Goal: Information Seeking & Learning: Learn about a topic

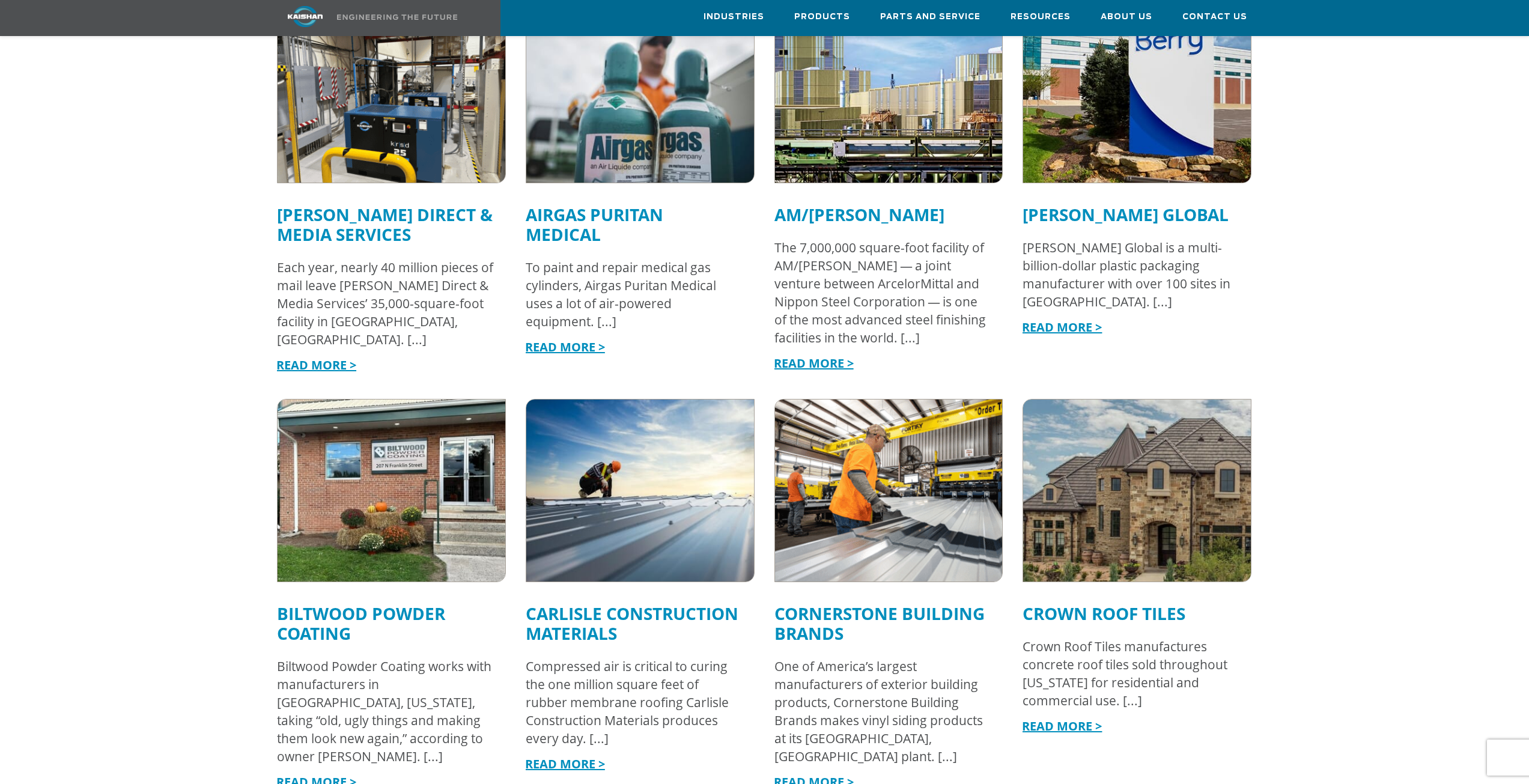
scroll to position [1382, 0]
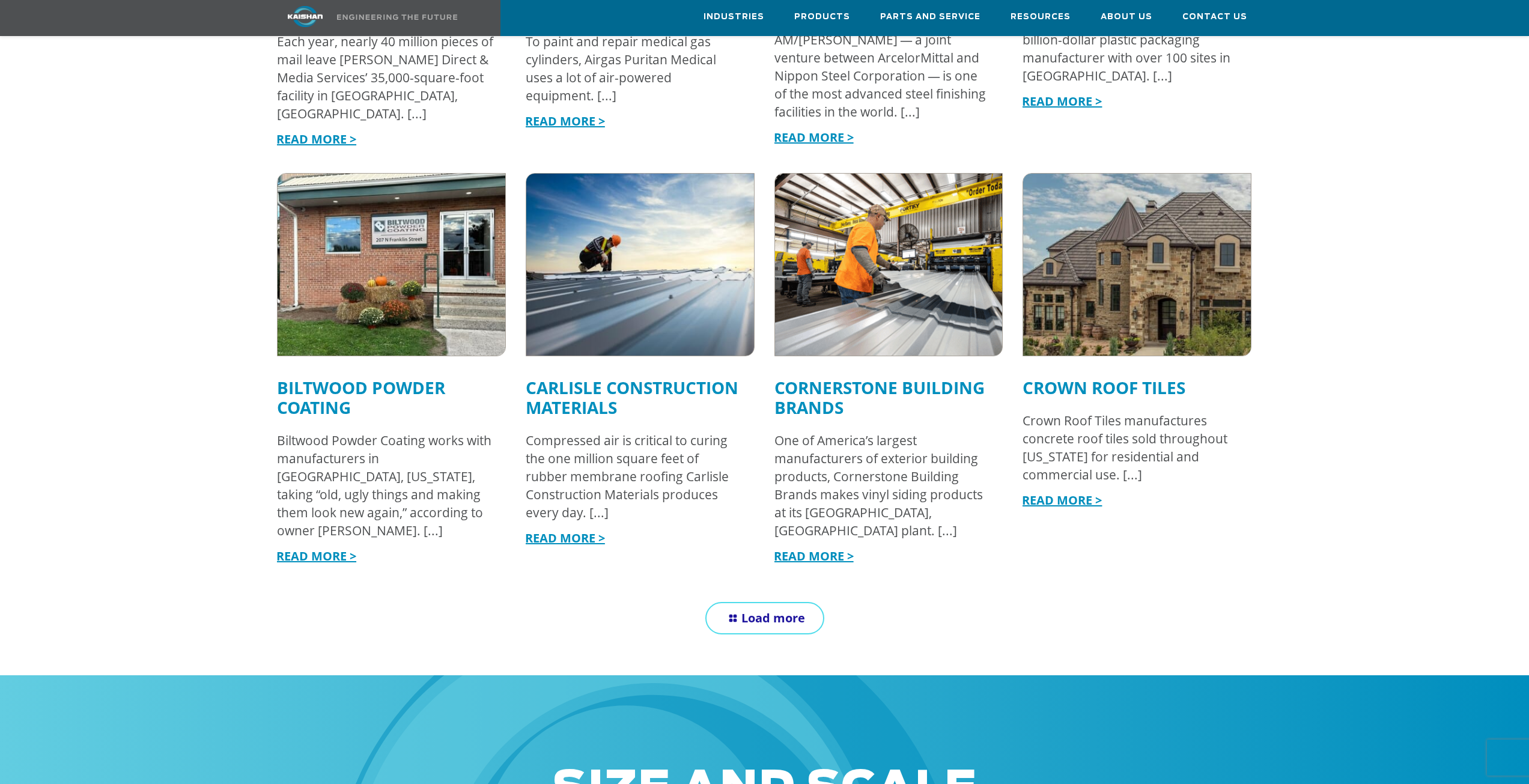
click at [808, 602] on link "Load more" at bounding box center [764, 618] width 119 height 32
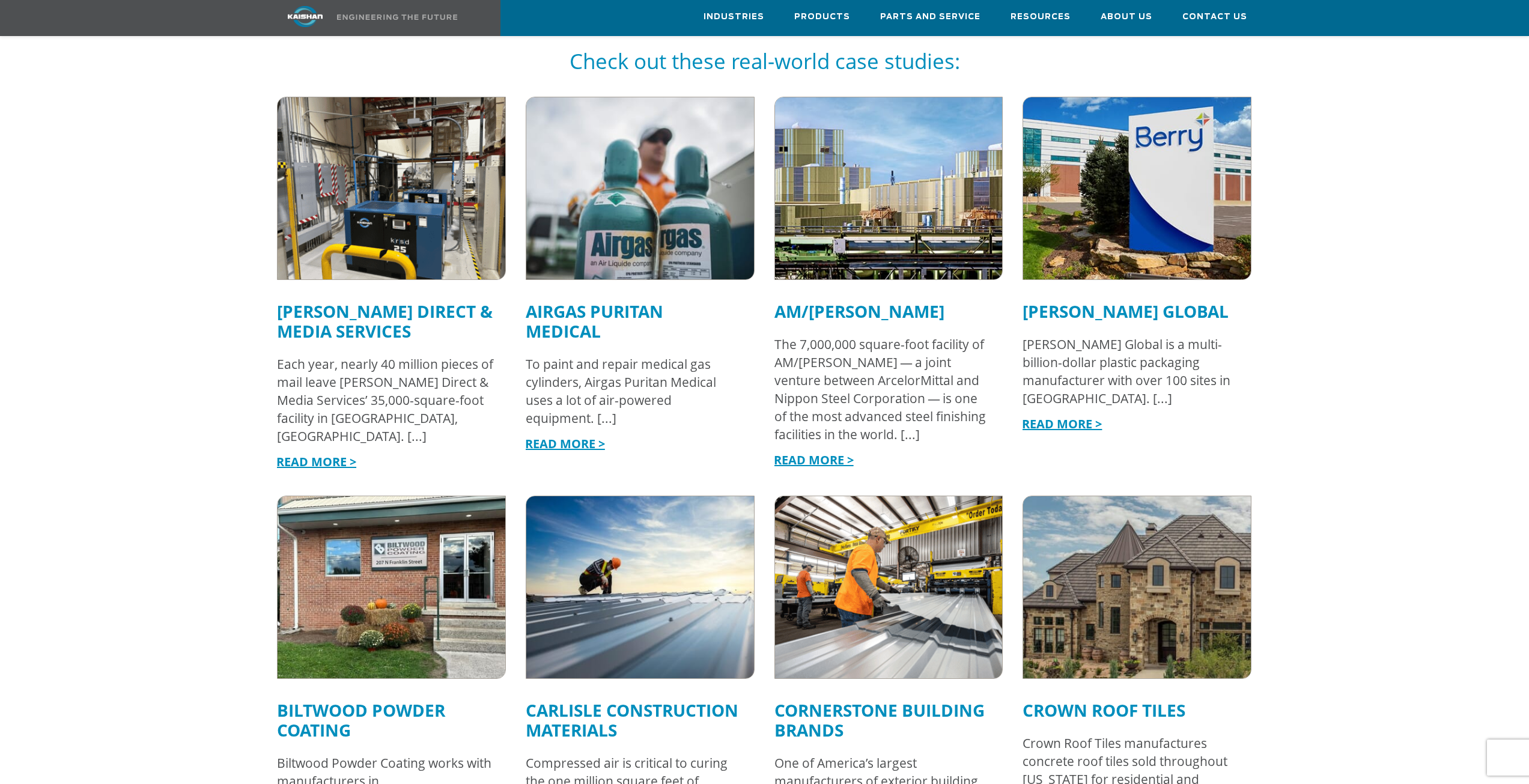
scroll to position [1021, 0]
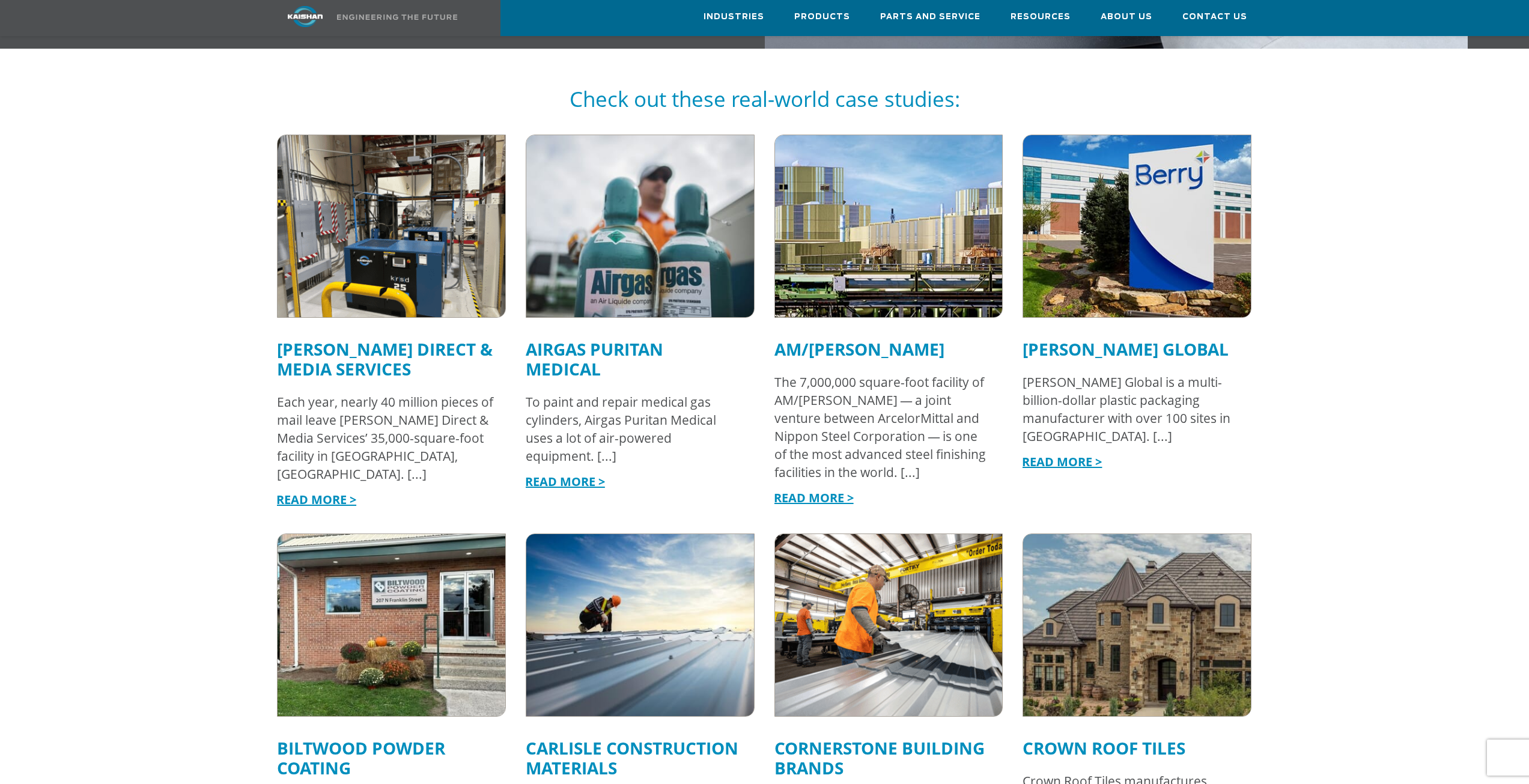
click at [453, 337] on link "[PERSON_NAME] Direct & Media Services" at bounding box center [385, 359] width 216 height 43
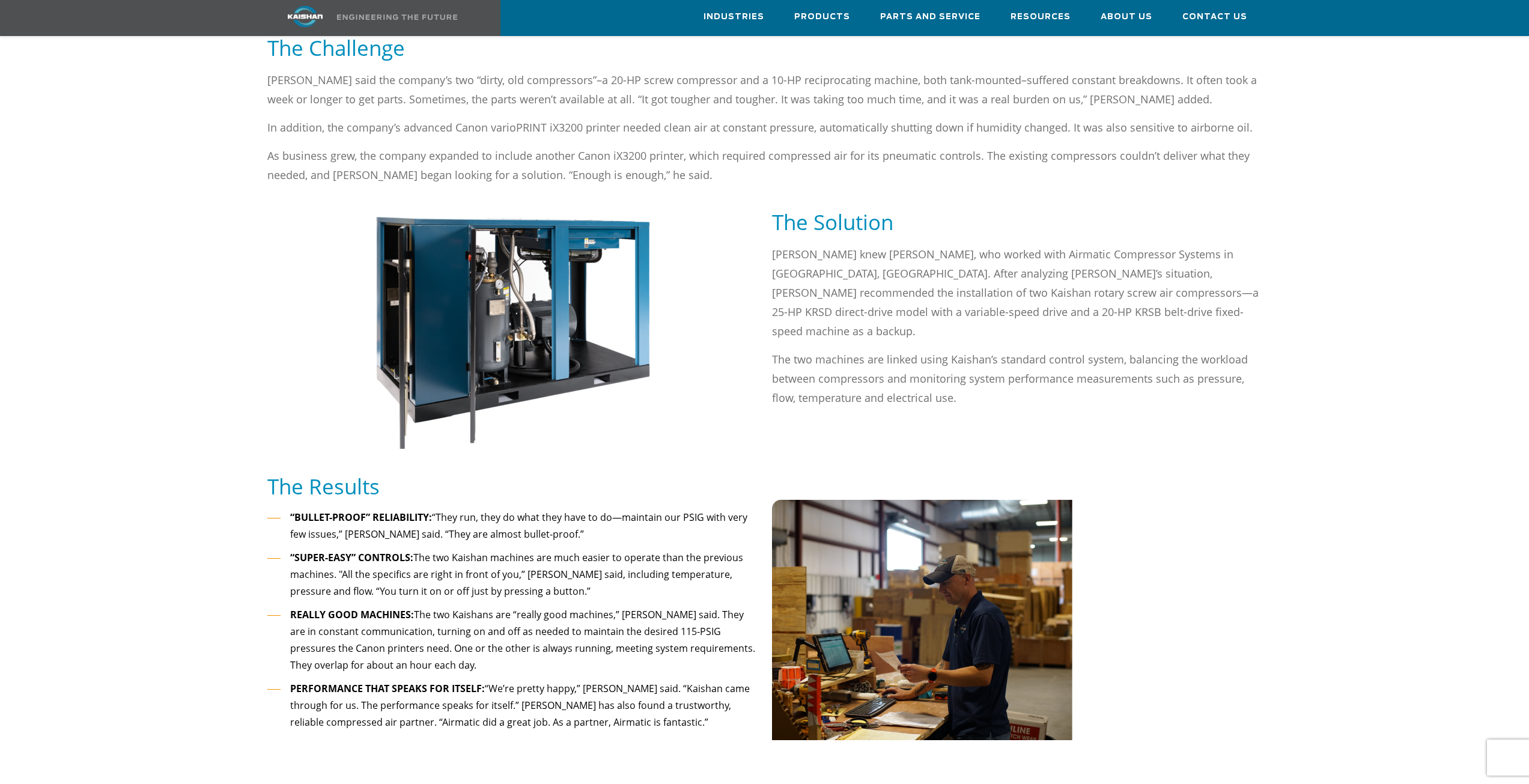
scroll to position [961, 0]
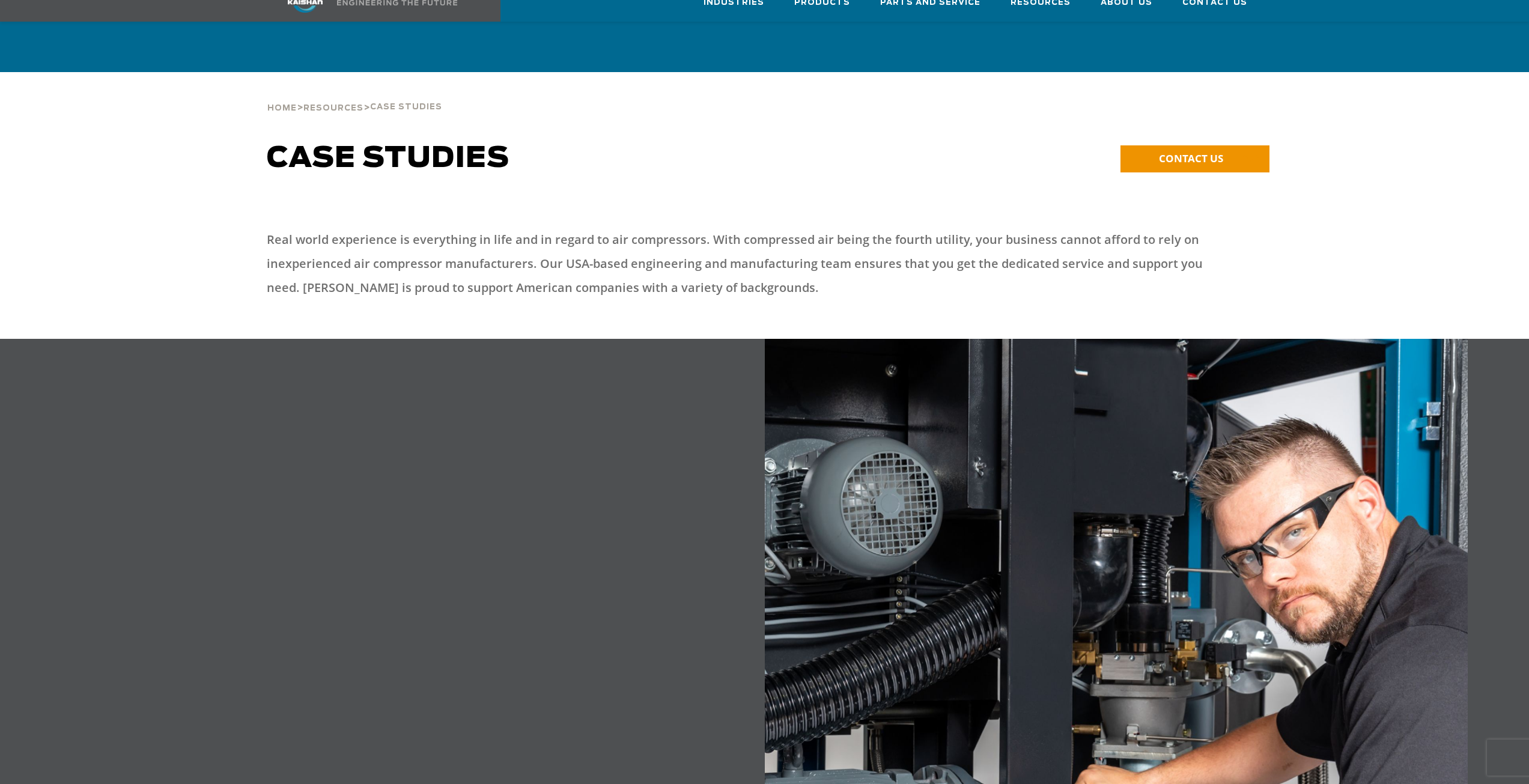
scroll to position [1021, 0]
